Goal: Task Accomplishment & Management: Manage account settings

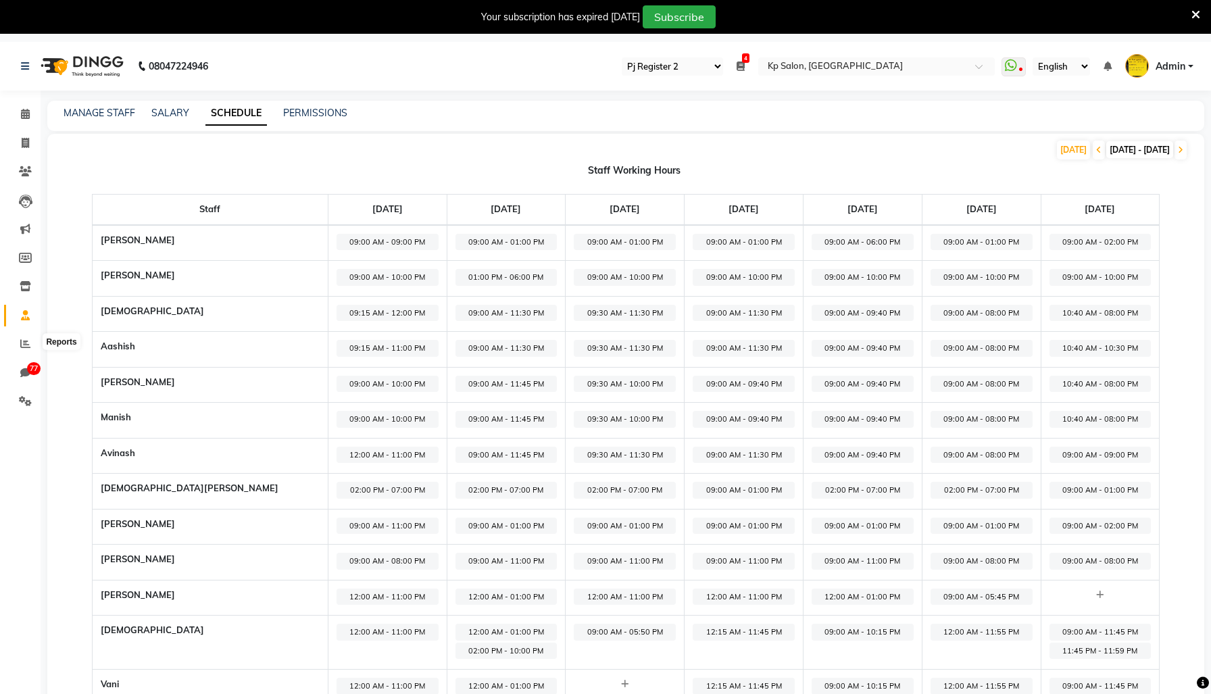
select select "15"
select select "en"
click at [29, 408] on span at bounding box center [26, 402] width 24 height 16
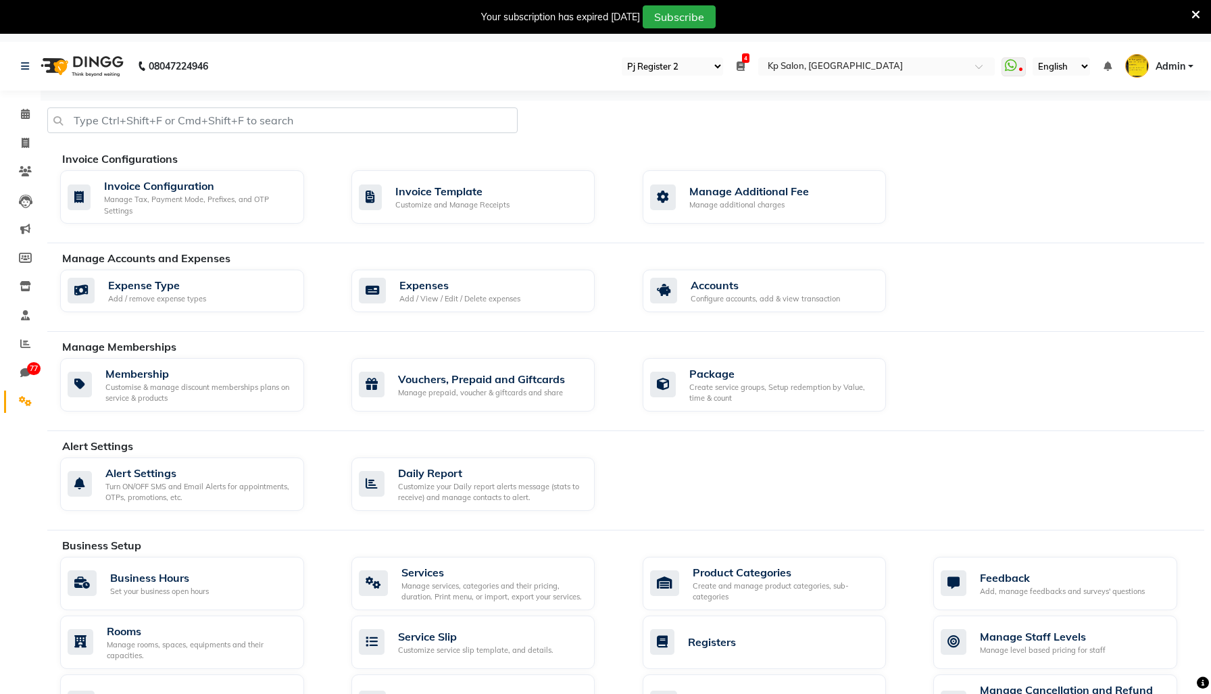
scroll to position [366, 0]
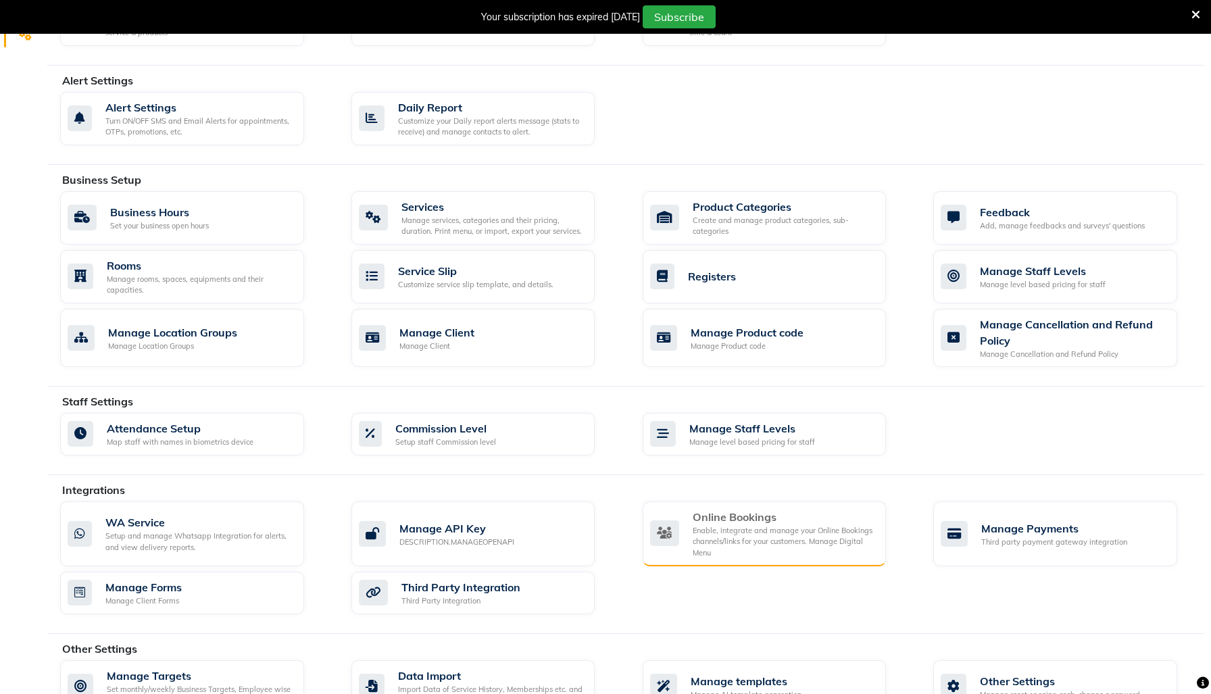
click at [687, 552] on div "Online Bookings Enable, integrate and manage your Online Bookings channels/link…" at bounding box center [763, 534] width 226 height 50
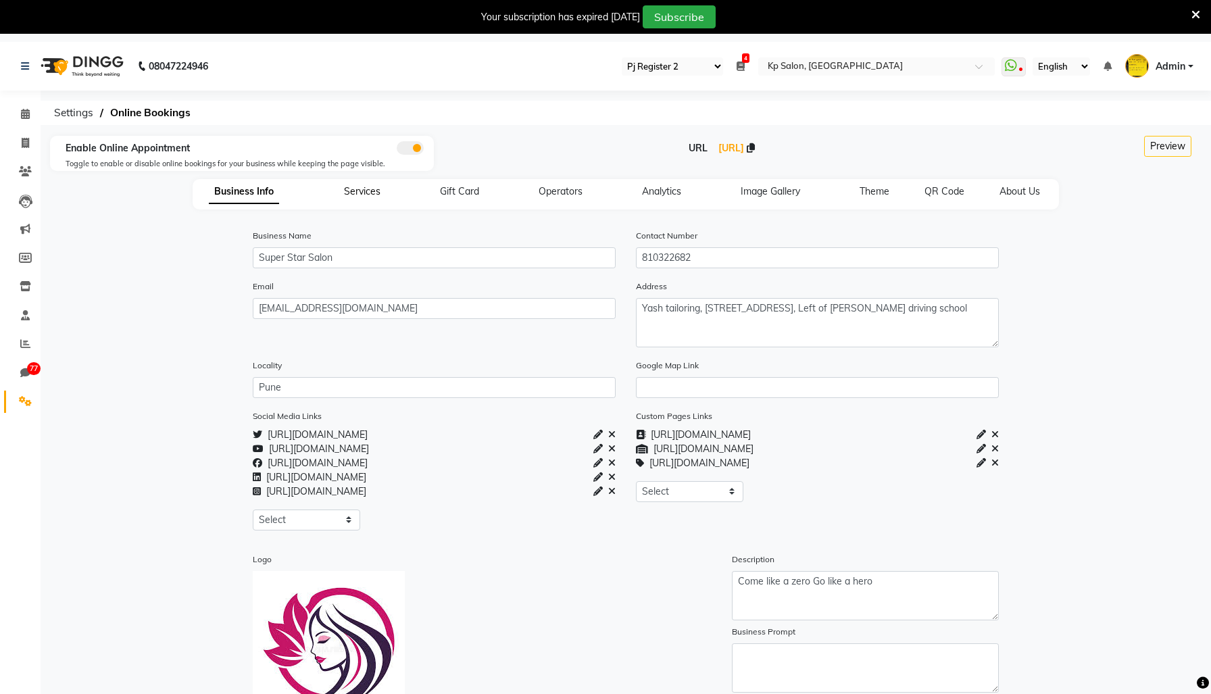
click at [344, 197] on span "Services" at bounding box center [362, 191] width 37 height 12
select select "15: 15"
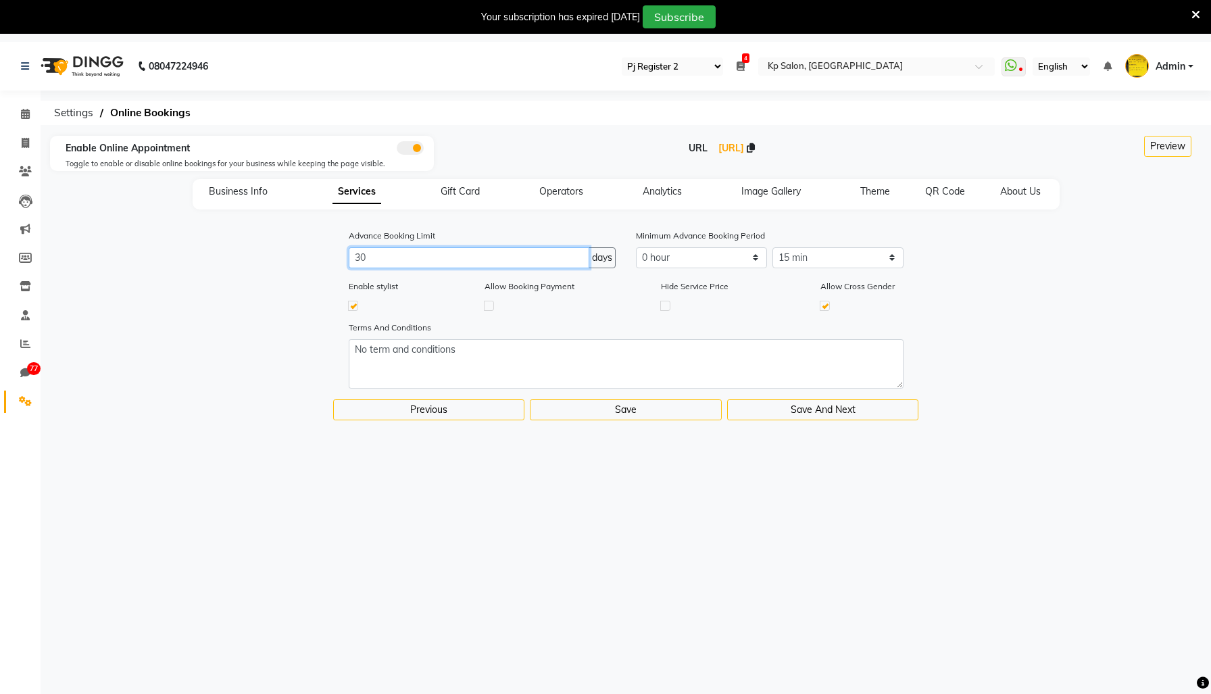
click at [364, 268] on input "30" at bounding box center [469, 257] width 241 height 21
type input "0"
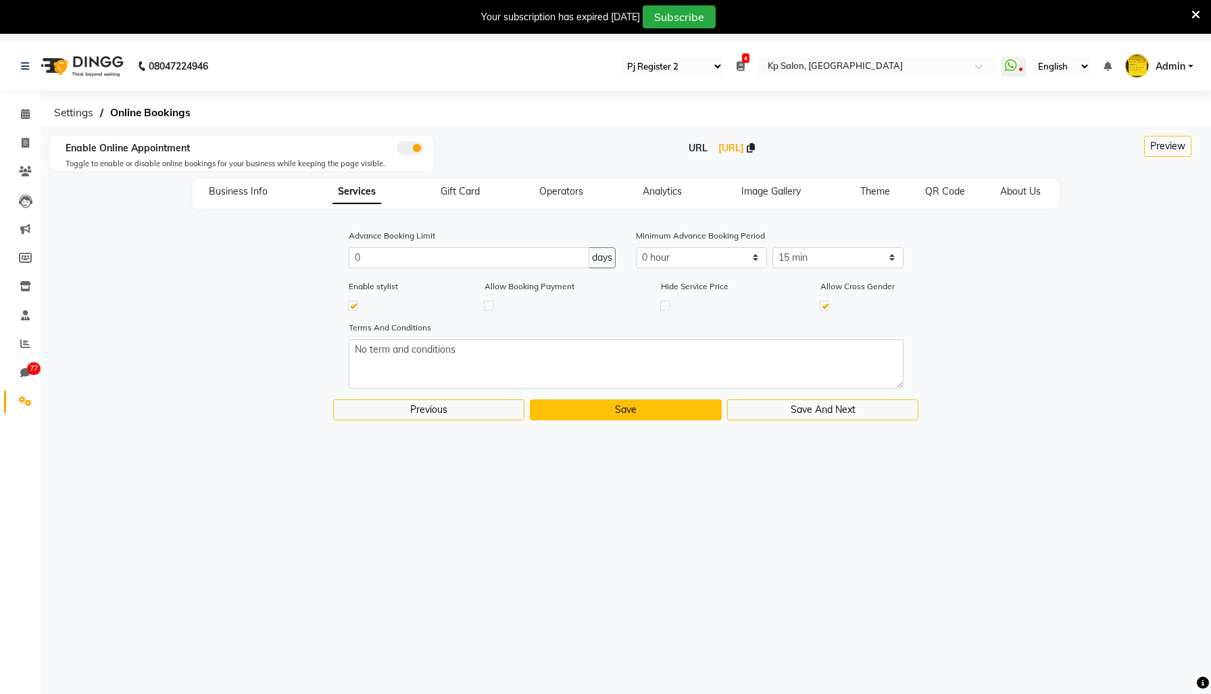
click at [640, 420] on button "Save" at bounding box center [626, 409] width 192 height 21
select select
type input "30"
select select "0: 0"
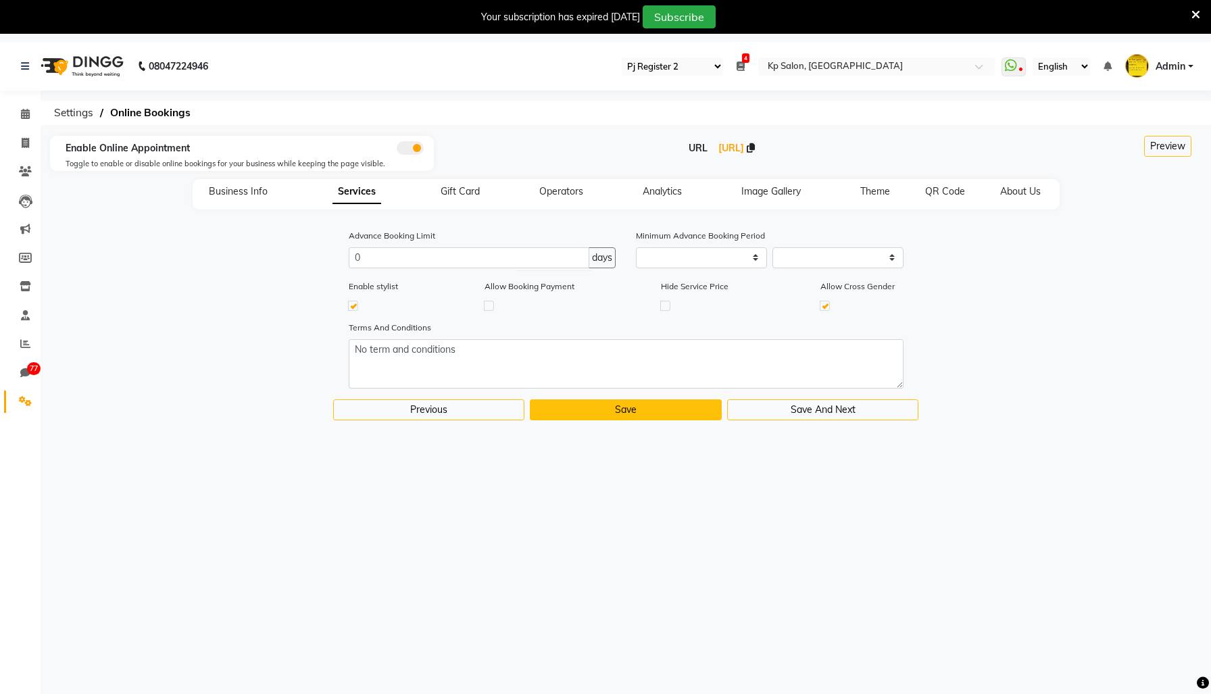
select select "15: 15"
click at [442, 209] on div "Business Info Services Gift Card Operators Analytics Image Gallery Theme QR Cod…" at bounding box center [626, 194] width 867 height 30
click at [441, 197] on span "Gift Card" at bounding box center [460, 191] width 39 height 12
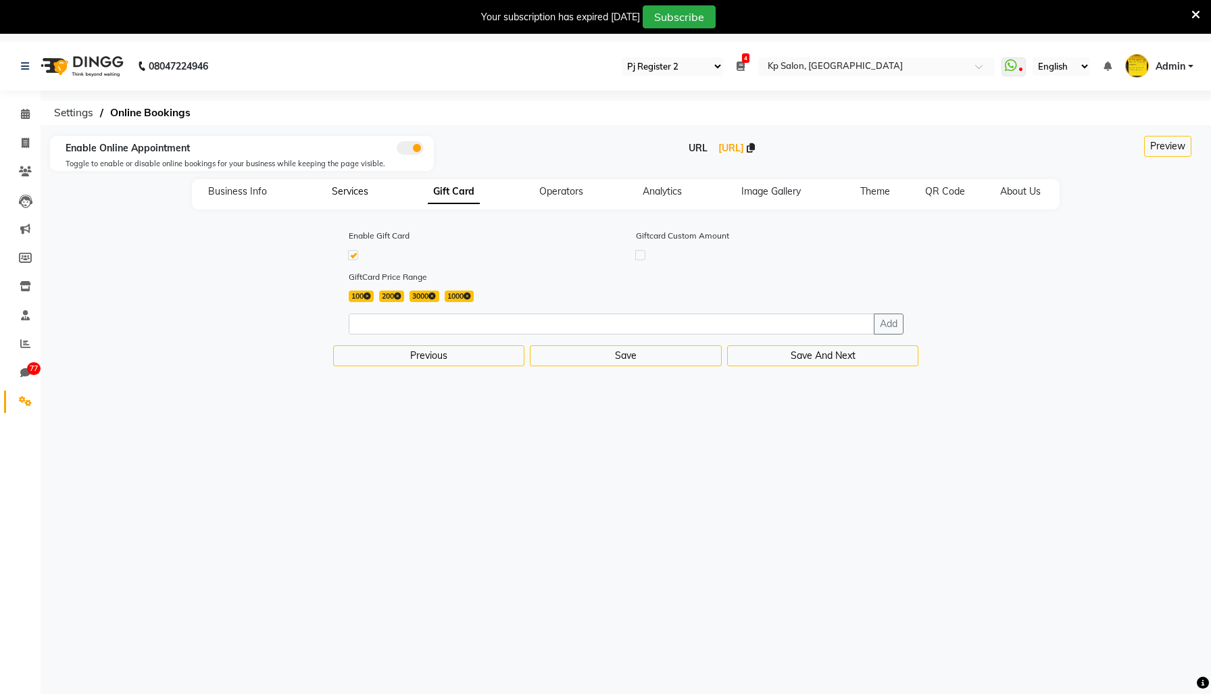
click at [332, 197] on span "Services" at bounding box center [350, 191] width 37 height 12
select select "15: 15"
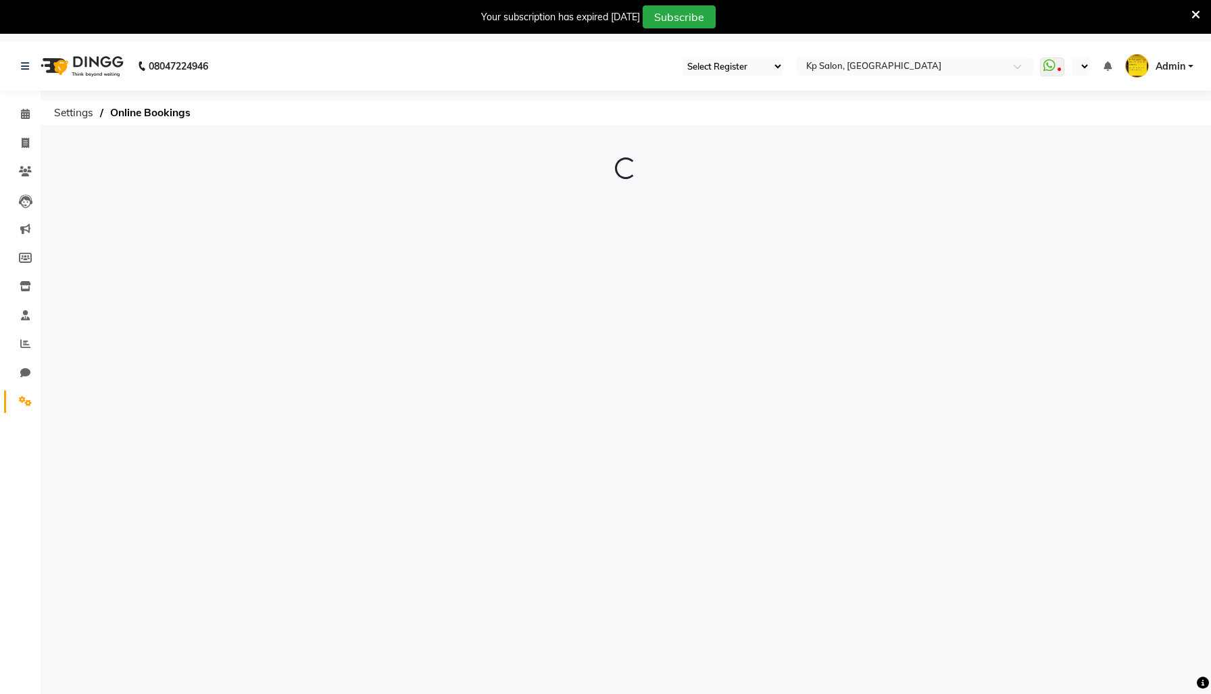
select select "15"
select select "en"
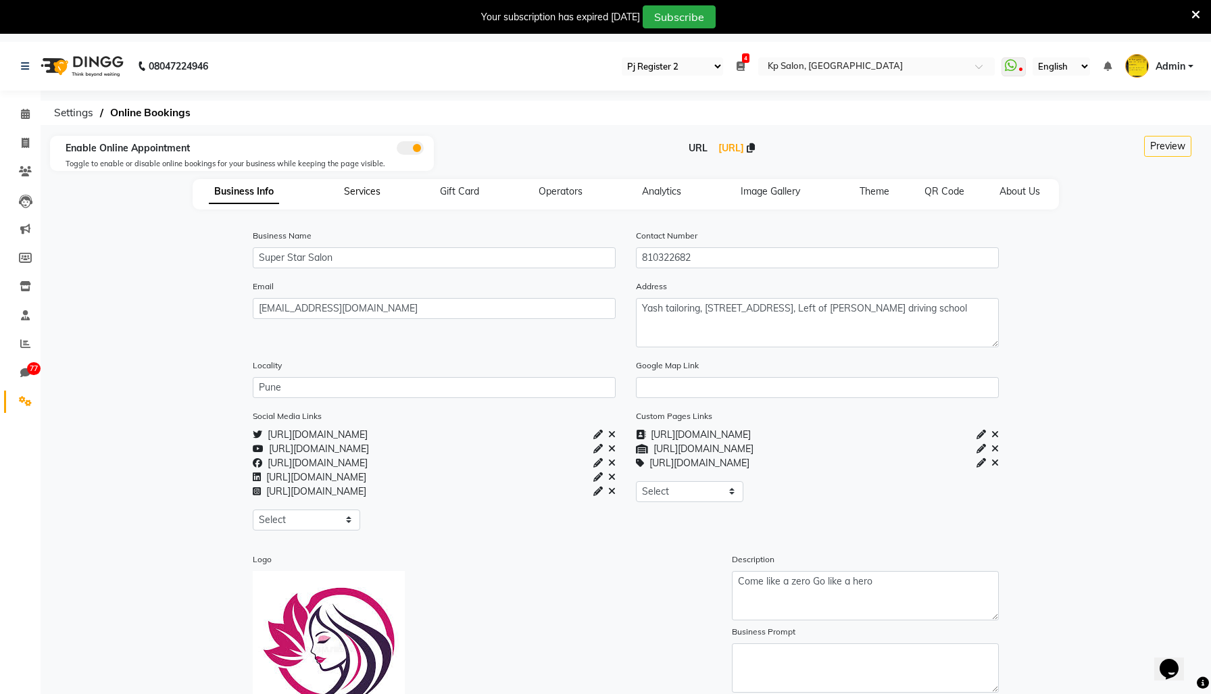
click at [344, 197] on span "Services" at bounding box center [362, 191] width 37 height 12
select select "15: 15"
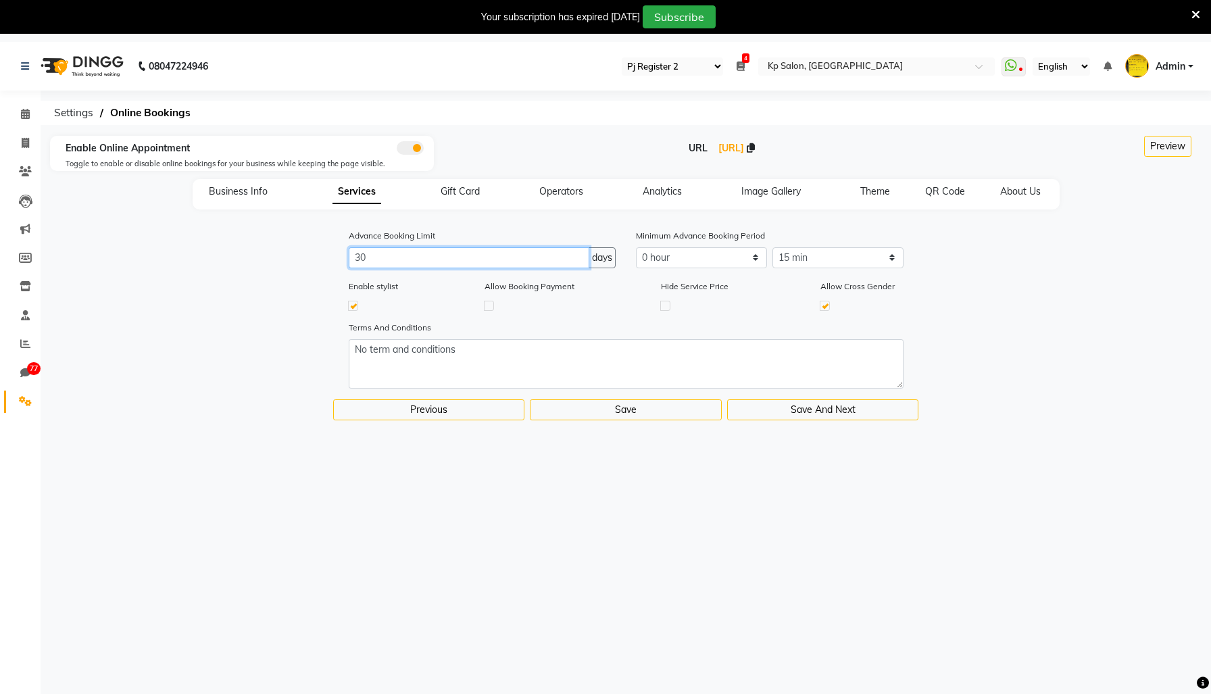
click at [364, 268] on input "30" at bounding box center [469, 257] width 241 height 21
type input "0"
click at [298, 374] on div "Terms And Conditions No term and conditions" at bounding box center [626, 359] width 1150 height 79
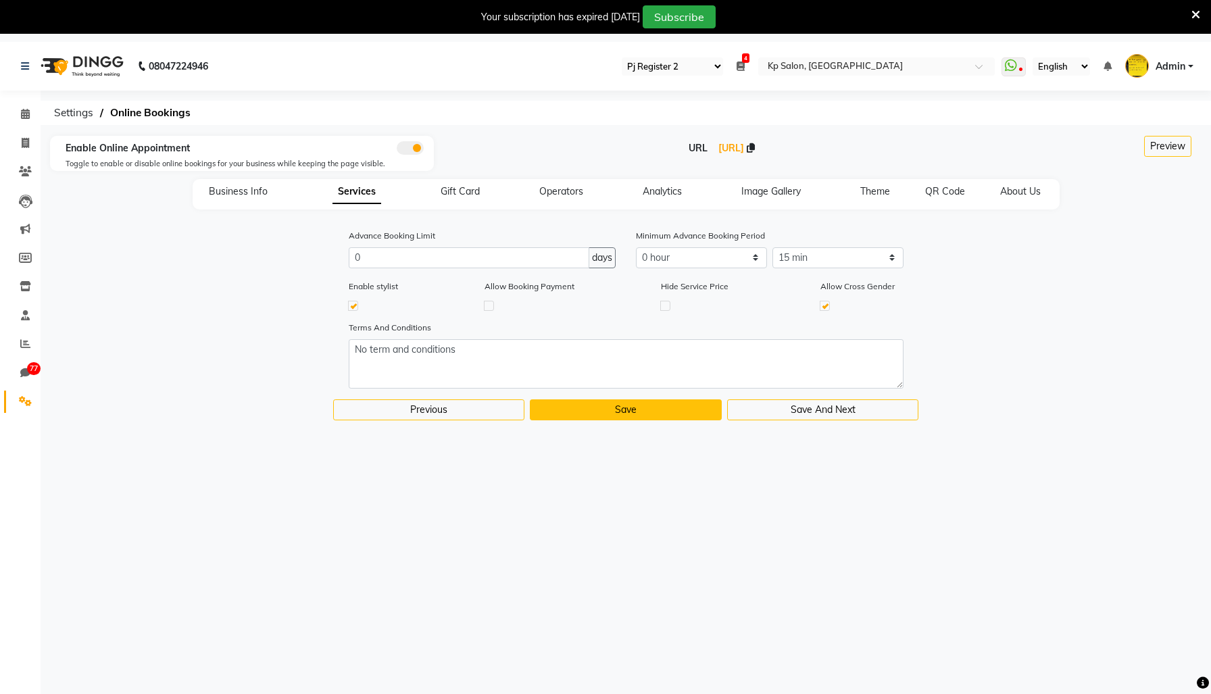
click at [633, 420] on button "Save" at bounding box center [626, 409] width 192 height 21
select select
type input "30"
select select "0: 0"
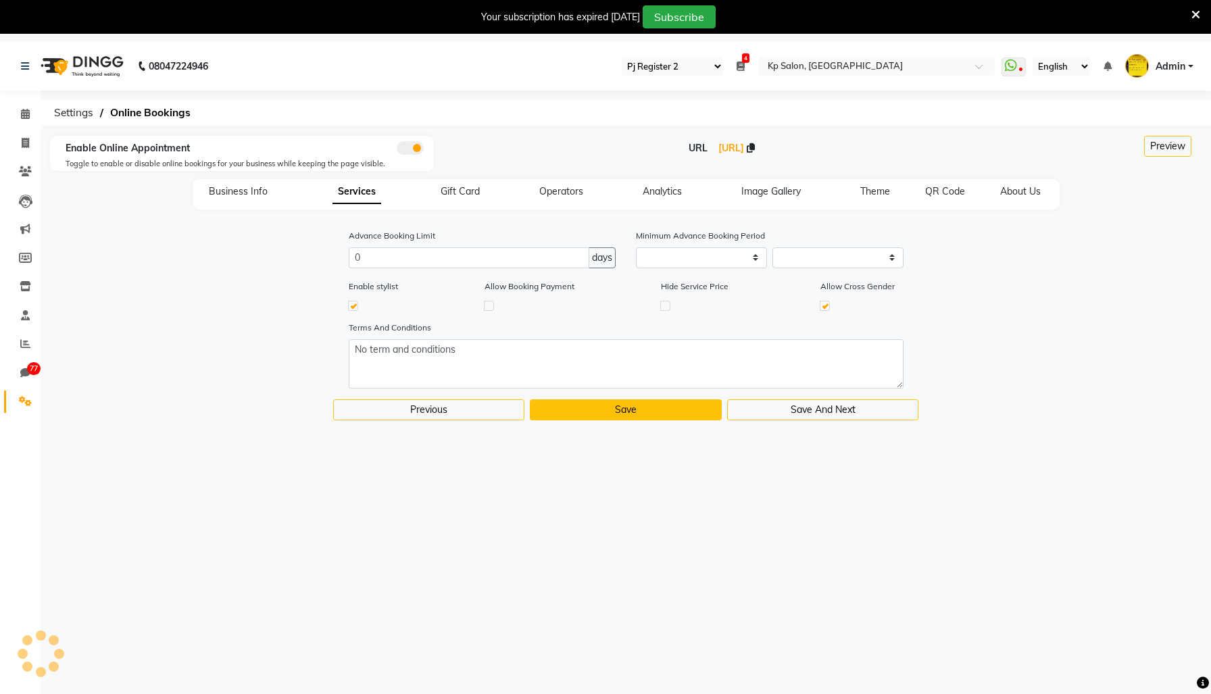
select select "15: 15"
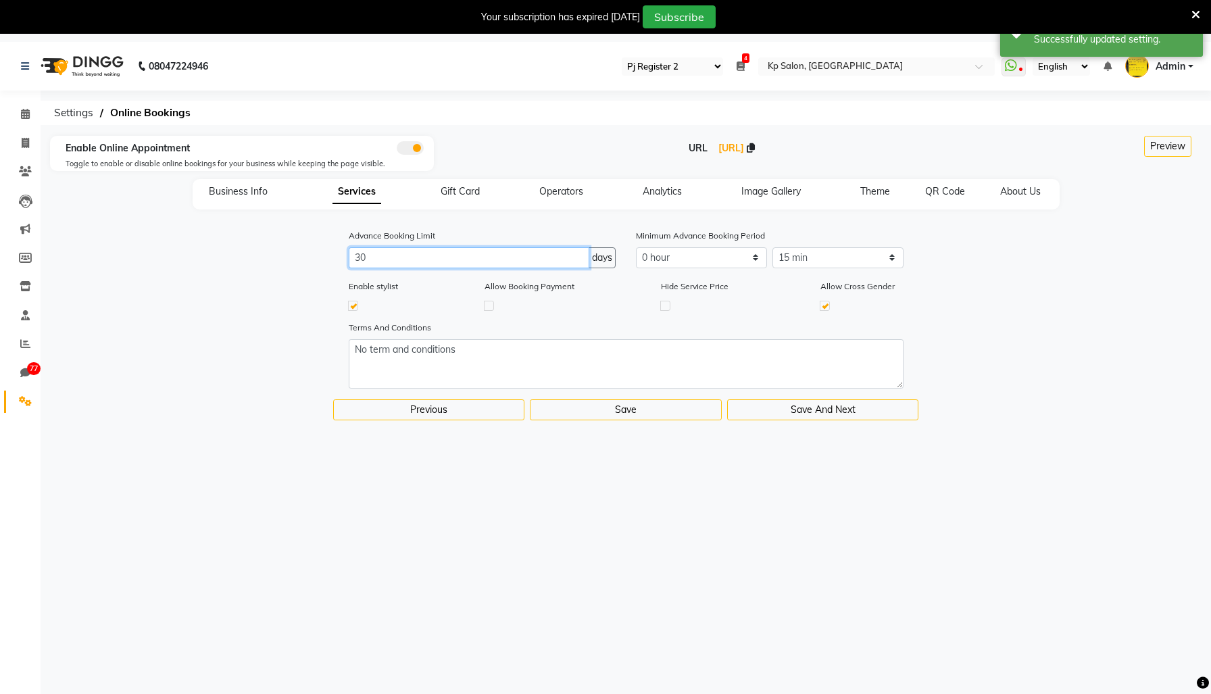
click at [362, 268] on input "30" at bounding box center [469, 257] width 241 height 21
type input "5"
type input "1"
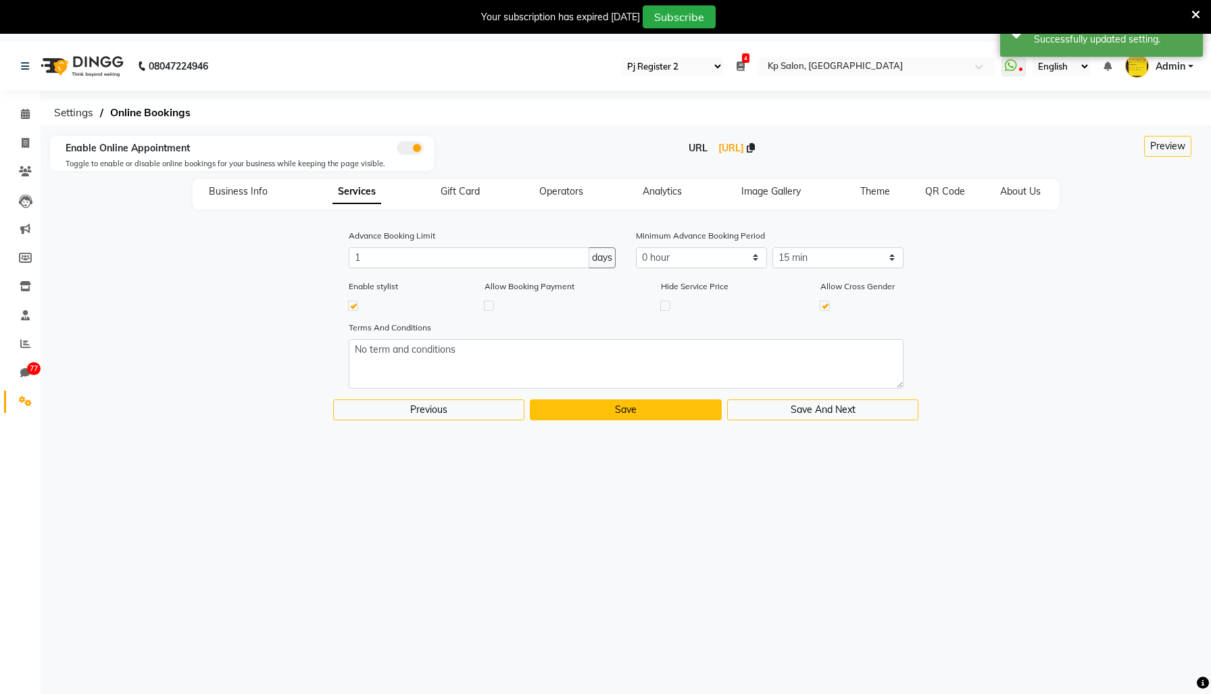
click at [578, 420] on button "Save" at bounding box center [626, 409] width 192 height 21
select select
click at [209, 197] on span "Business Info" at bounding box center [238, 191] width 59 height 12
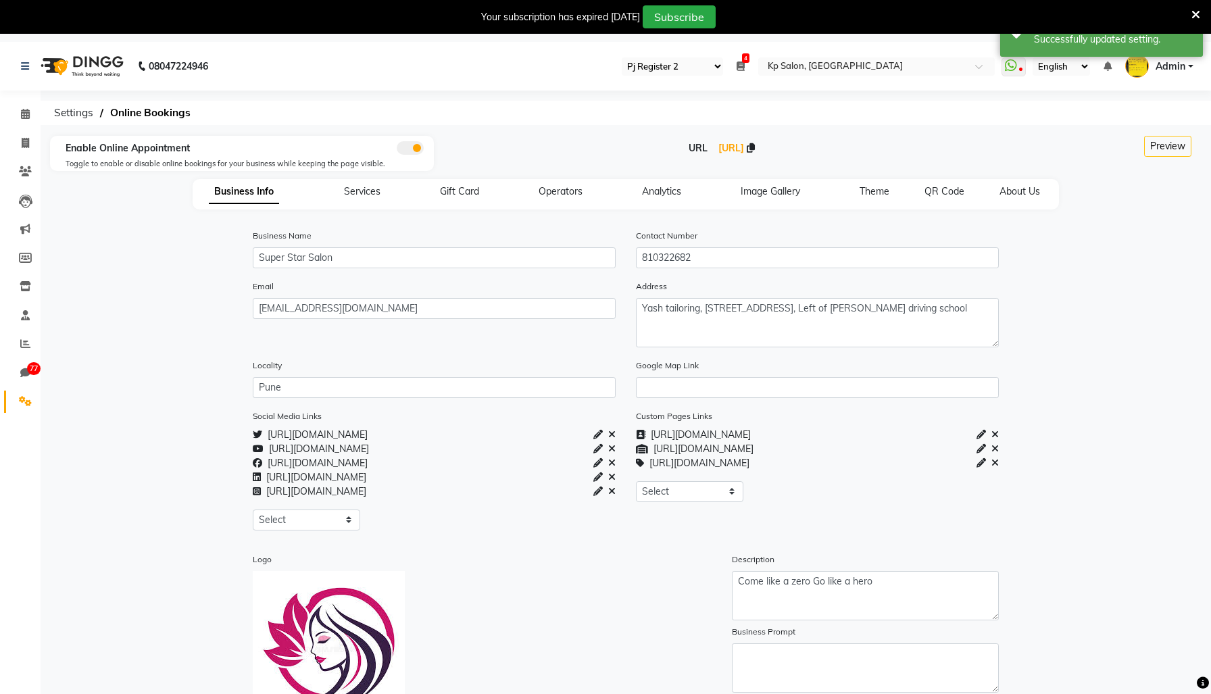
click at [328, 199] on div "Services" at bounding box center [362, 192] width 69 height 14
click at [319, 210] on div "Business Info Services Gift Card Operators Analytics Image Gallery Theme QR Cod…" at bounding box center [626, 194] width 867 height 30
click at [344, 197] on span "Services" at bounding box center [362, 191] width 37 height 12
select select "15: 15"
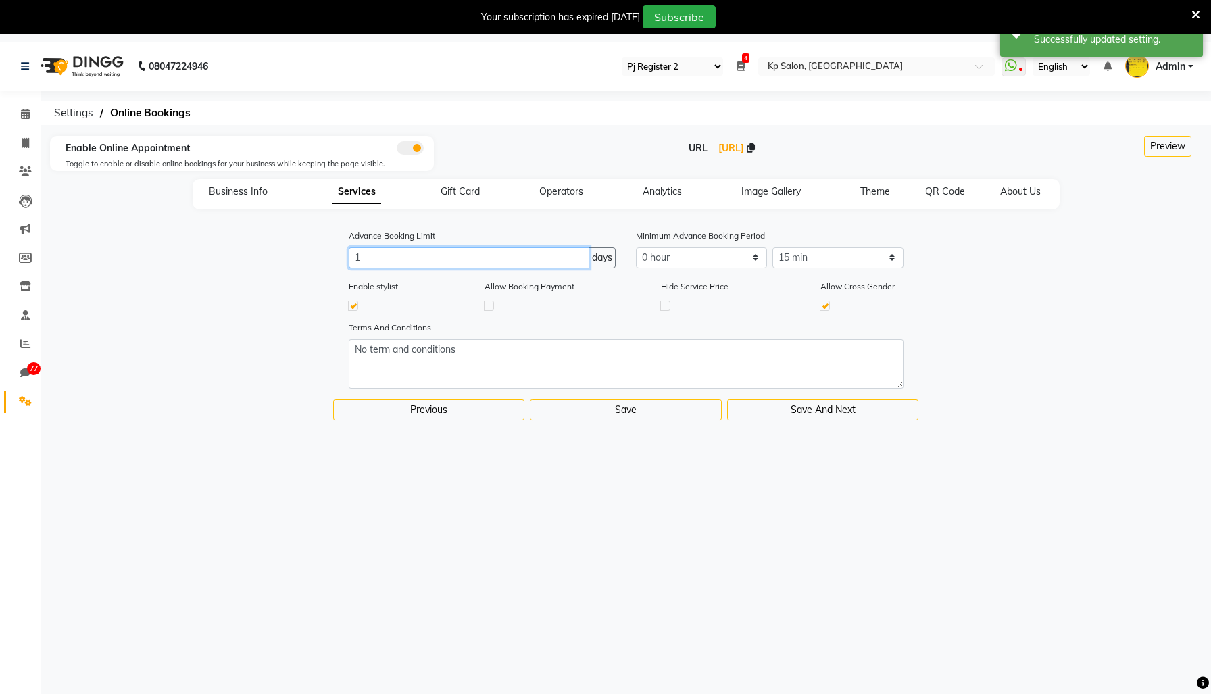
click at [374, 268] on input "1" at bounding box center [469, 257] width 241 height 21
